Goal: Check status: Check status

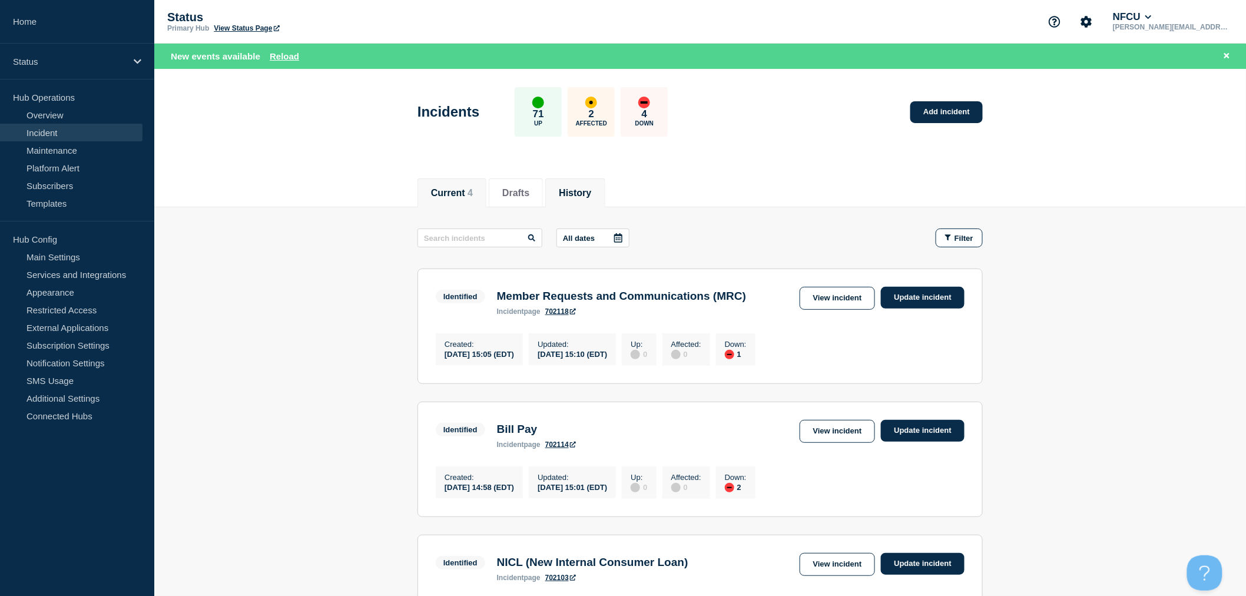
click at [605, 198] on li "History" at bounding box center [574, 192] width 59 height 29
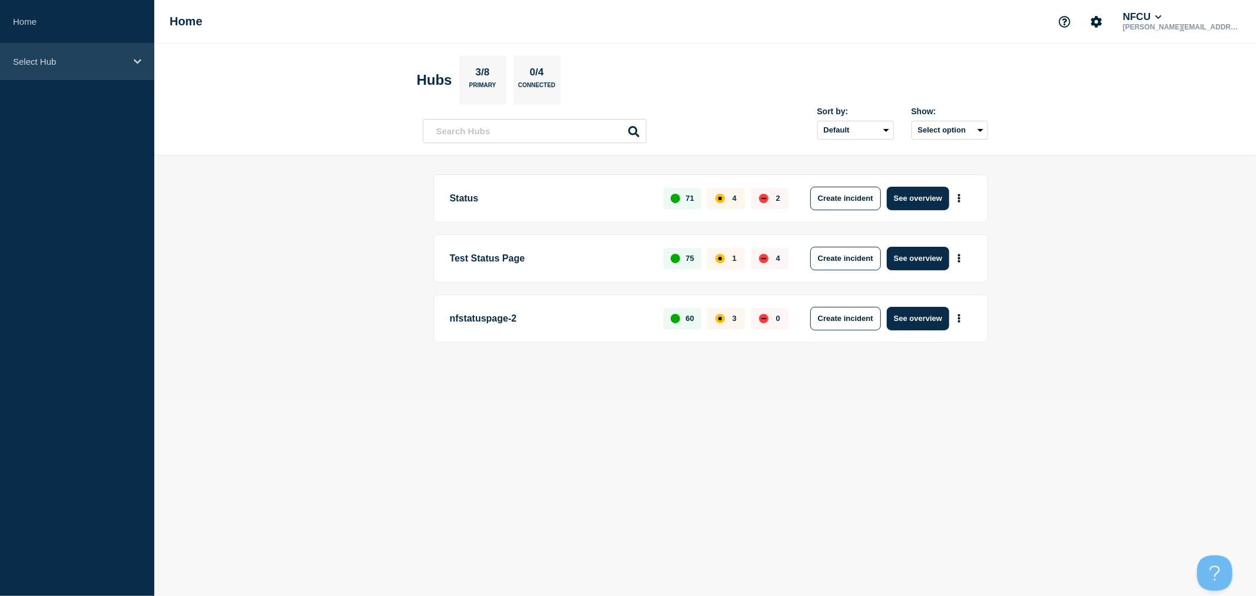
click at [75, 64] on p "Select Hub" at bounding box center [69, 62] width 113 height 10
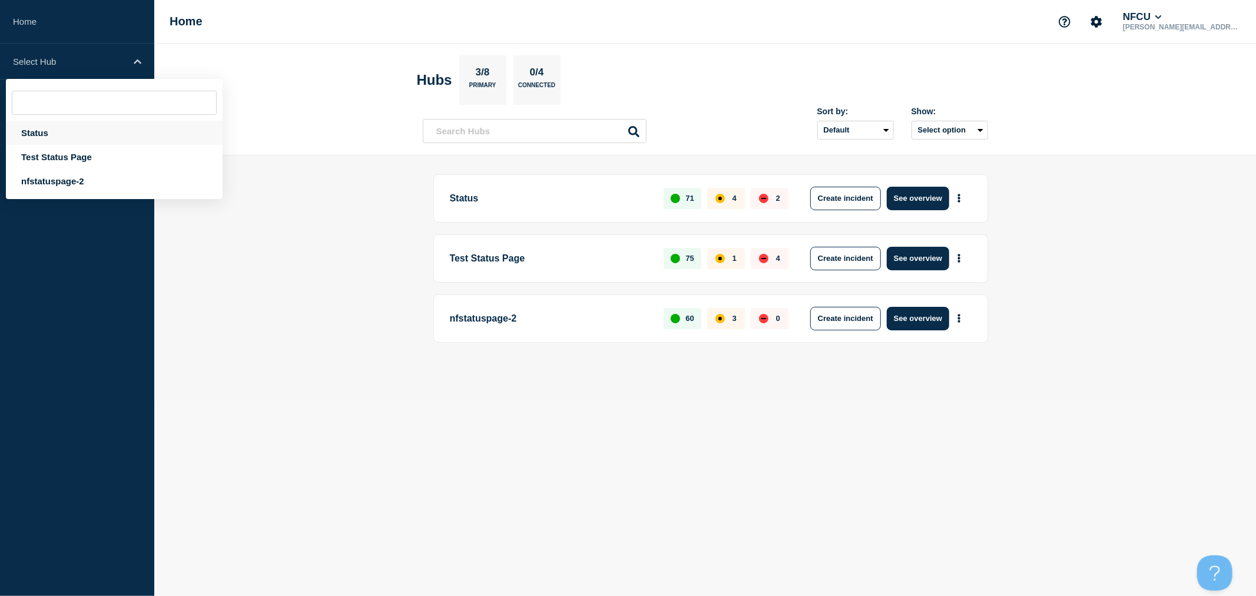
click at [60, 138] on div "Status" at bounding box center [114, 133] width 217 height 24
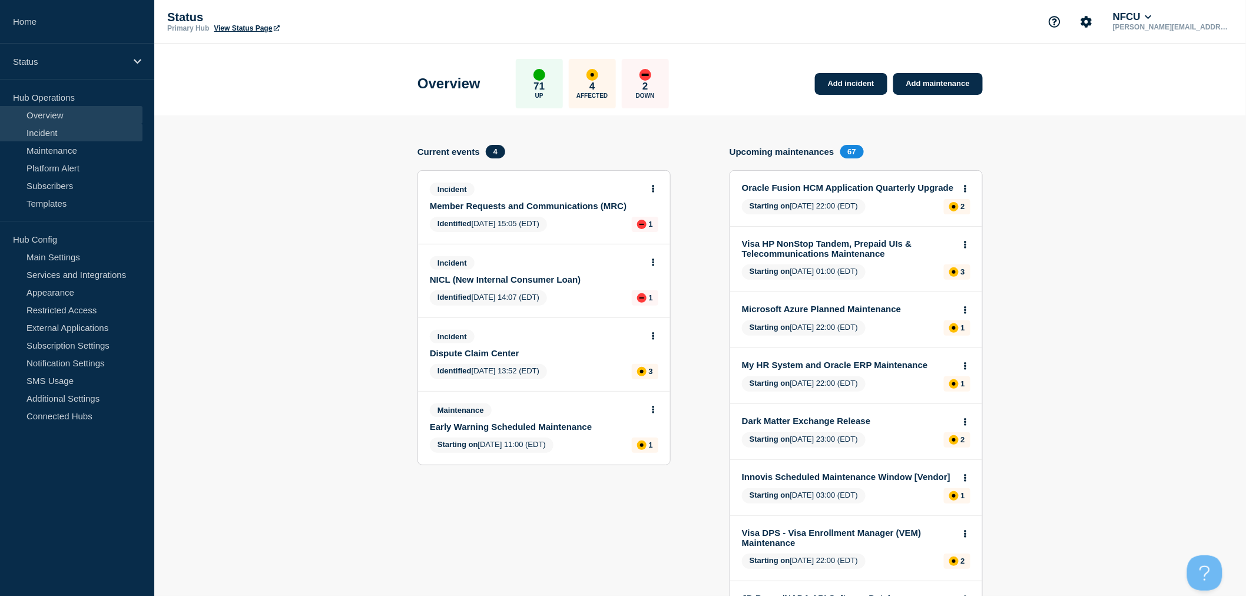
click at [61, 134] on link "Incident" at bounding box center [71, 133] width 142 height 18
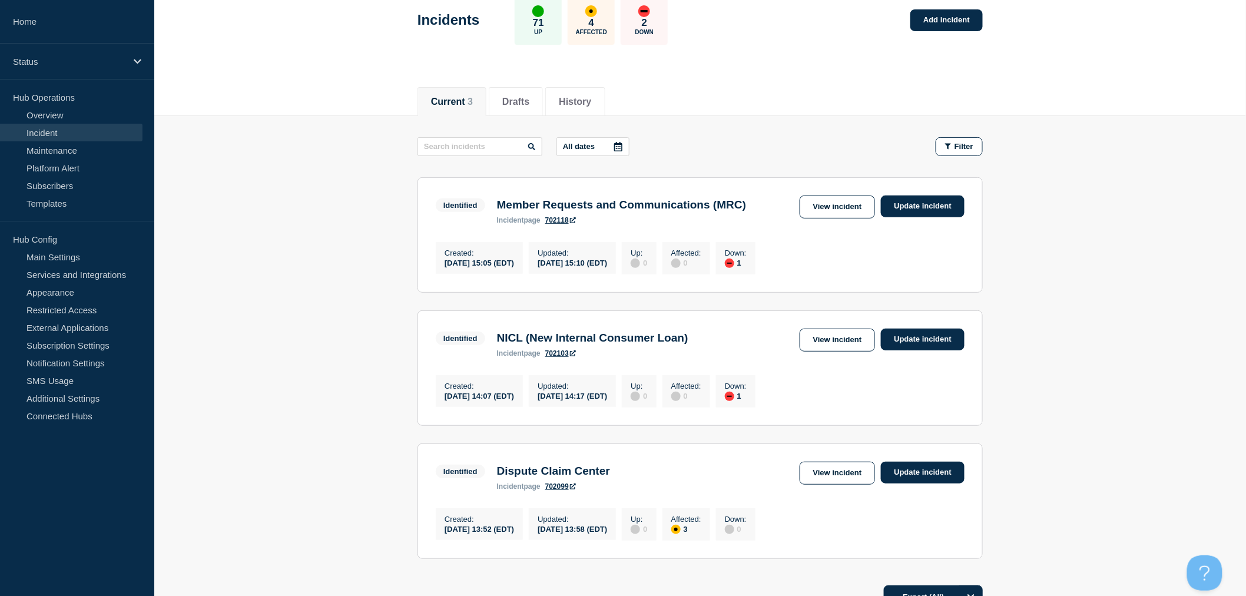
scroll to position [65, 0]
click at [605, 97] on li "History" at bounding box center [574, 102] width 59 height 29
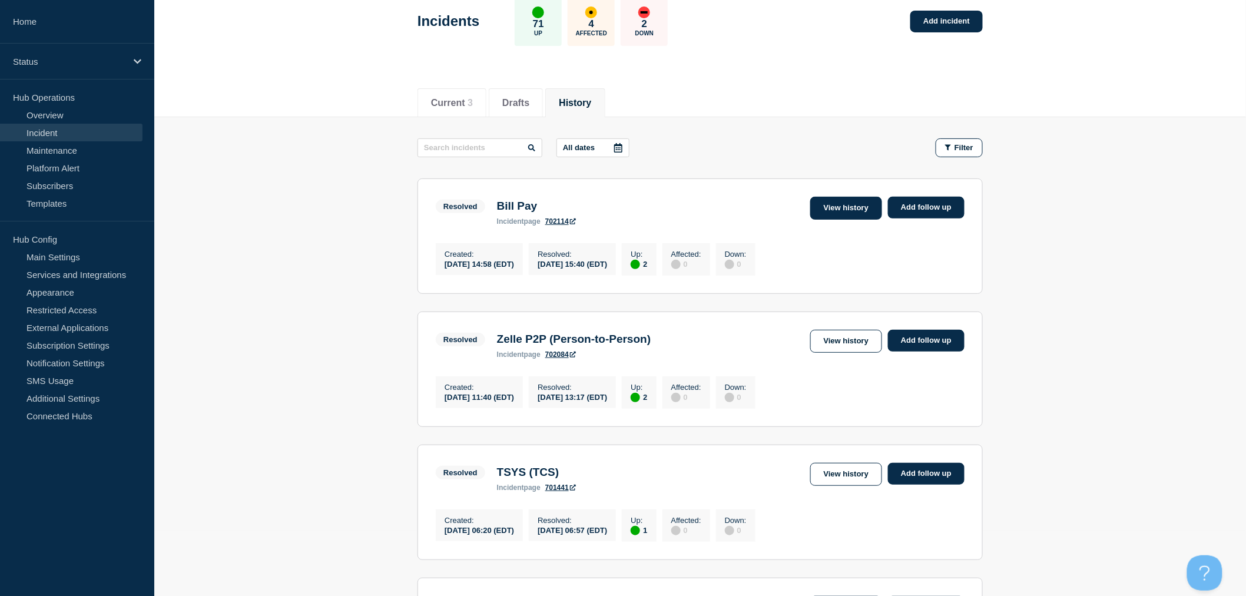
click at [846, 213] on link "View history" at bounding box center [846, 208] width 72 height 23
